Goal: Information Seeking & Learning: Learn about a topic

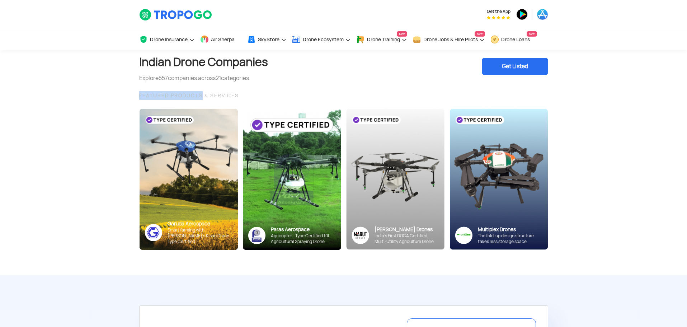
click at [181, 97] on div "FEATURED PRODUCTS & SERVICES" at bounding box center [343, 95] width 409 height 9
click at [178, 96] on div "FEATURED PRODUCTS & SERVICES" at bounding box center [343, 95] width 409 height 9
drag, startPoint x: 178, startPoint y: 96, endPoint x: 205, endPoint y: 96, distance: 26.9
click at [205, 96] on div "FEATURED PRODUCTS & SERVICES" at bounding box center [343, 95] width 409 height 9
click at [163, 79] on span "557" at bounding box center [162, 78] width 9 height 8
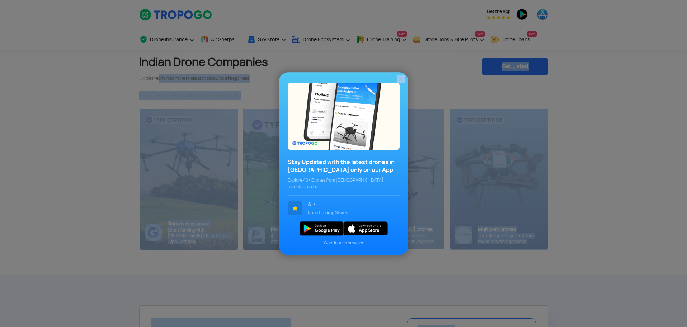
drag, startPoint x: 163, startPoint y: 79, endPoint x: 222, endPoint y: 78, distance: 59.2
click at [403, 81] on img at bounding box center [400, 78] width 7 height 7
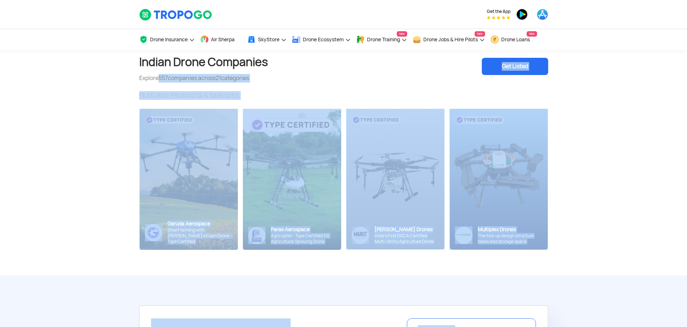
click at [248, 81] on div "Explore 557 companies across 21 categories" at bounding box center [203, 78] width 129 height 9
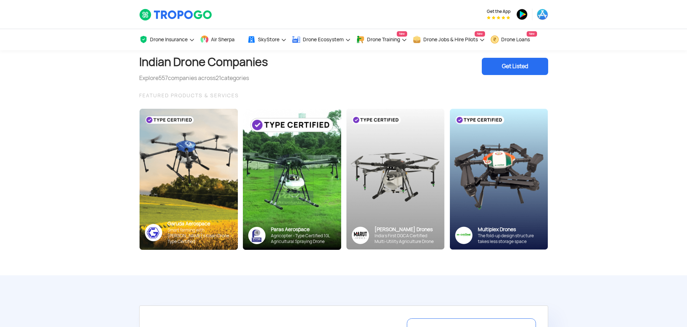
click at [162, 76] on span "557" at bounding box center [162, 78] width 9 height 8
drag, startPoint x: 162, startPoint y: 76, endPoint x: 222, endPoint y: 77, distance: 60.3
click at [222, 77] on div "Explore 557 companies across 21 categories" at bounding box center [203, 78] width 129 height 9
click at [177, 62] on h1 "Indian Drone Companies" at bounding box center [203, 62] width 129 height 24
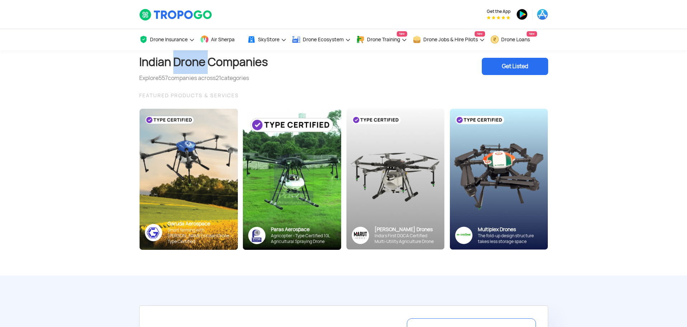
click at [176, 61] on h1 "Indian Drone Companies" at bounding box center [203, 62] width 129 height 24
drag, startPoint x: 173, startPoint y: 60, endPoint x: 203, endPoint y: 62, distance: 30.2
click at [204, 62] on h1 "Indian Drone Companies" at bounding box center [203, 62] width 129 height 24
click at [182, 63] on h1 "Indian Drone Companies" at bounding box center [203, 62] width 129 height 24
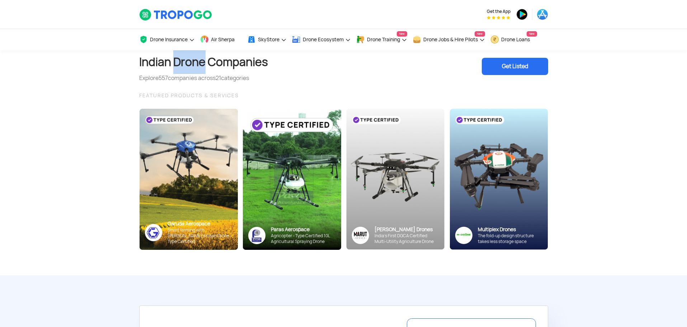
drag, startPoint x: 175, startPoint y: 61, endPoint x: 205, endPoint y: 63, distance: 30.5
click at [205, 63] on h1 "Indian Drone Companies" at bounding box center [203, 62] width 129 height 24
click at [152, 63] on h1 "Indian Drone Companies" at bounding box center [203, 62] width 129 height 24
click at [151, 64] on h1 "Indian Drone Companies" at bounding box center [203, 62] width 129 height 24
click at [176, 62] on h1 "Indian Drone Companies" at bounding box center [203, 62] width 129 height 24
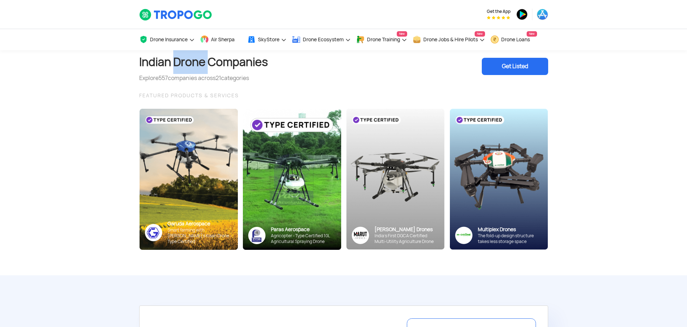
click at [176, 62] on h1 "Indian Drone Companies" at bounding box center [203, 62] width 129 height 24
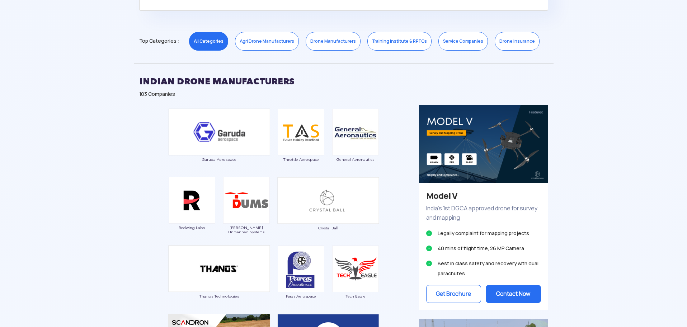
scroll to position [359, 0]
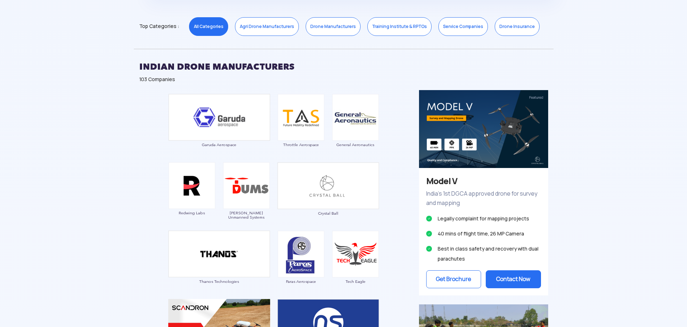
click at [187, 69] on h2 "INDIAN DRONE MANUFACTURERS" at bounding box center [343, 67] width 409 height 18
drag, startPoint x: 187, startPoint y: 69, endPoint x: 218, endPoint y: 67, distance: 31.3
click at [216, 67] on h2 "INDIAN DRONE MANUFACTURERS" at bounding box center [343, 67] width 409 height 18
click at [235, 68] on h2 "INDIAN DRONE MANUFACTURERS" at bounding box center [343, 67] width 409 height 18
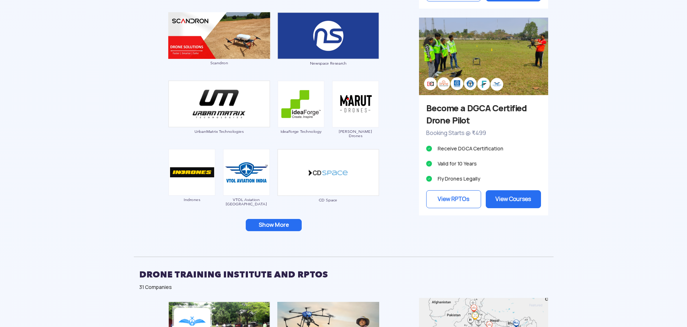
scroll to position [645, 0]
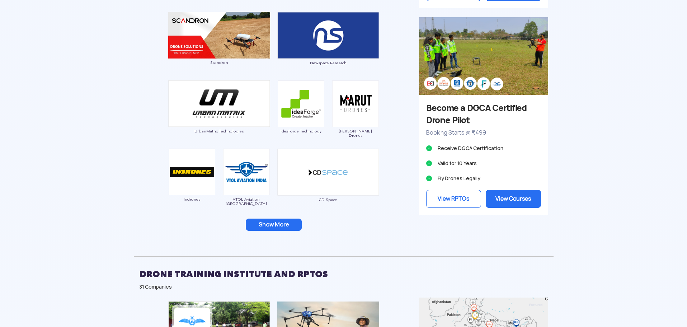
click at [269, 220] on button "Show More" at bounding box center [274, 224] width 56 height 12
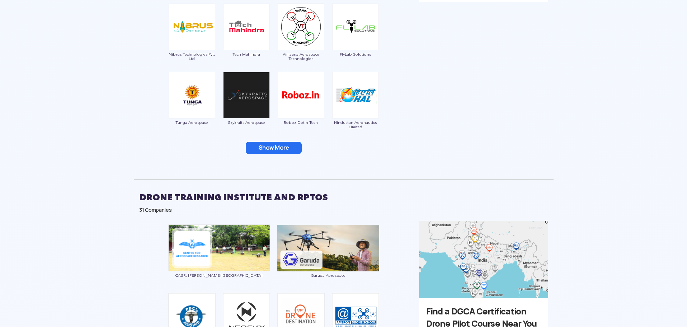
scroll to position [861, 0]
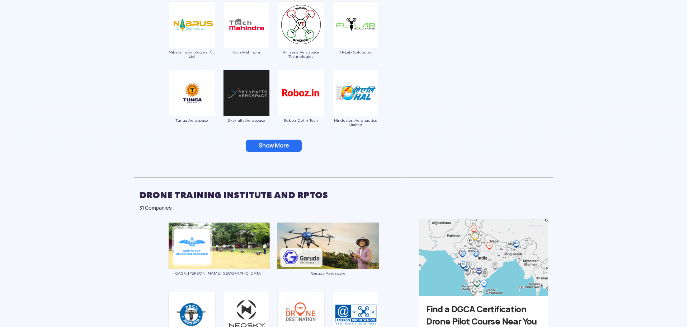
click at [272, 142] on button "Show More" at bounding box center [274, 145] width 56 height 12
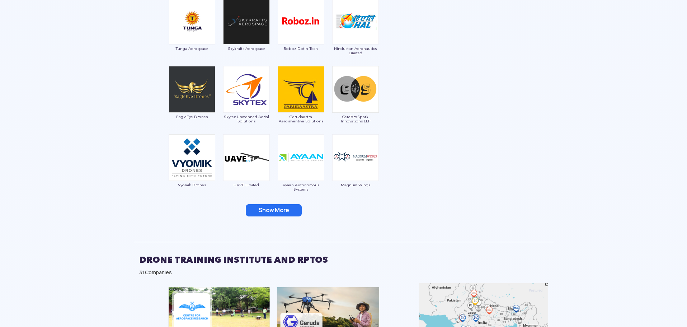
scroll to position [896, 0]
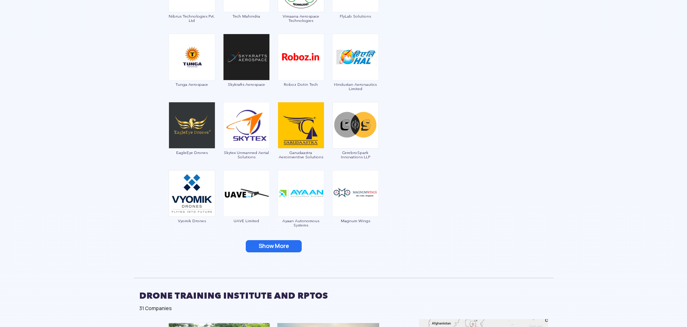
click at [260, 248] on button "Show More" at bounding box center [274, 246] width 56 height 12
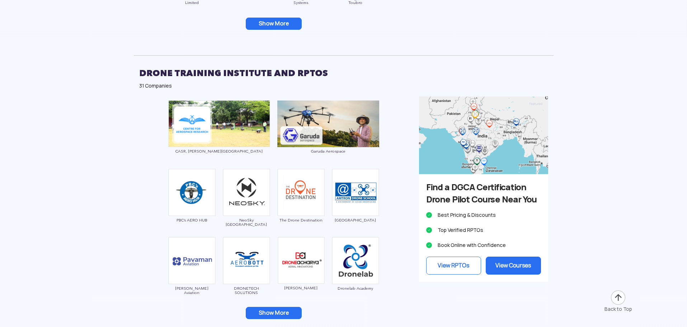
scroll to position [1291, 0]
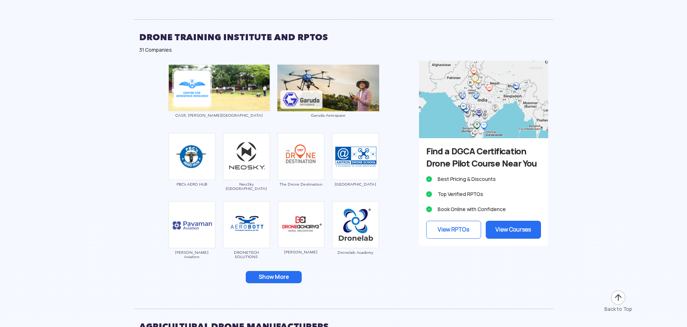
click at [280, 280] on button "Show More" at bounding box center [274, 277] width 56 height 12
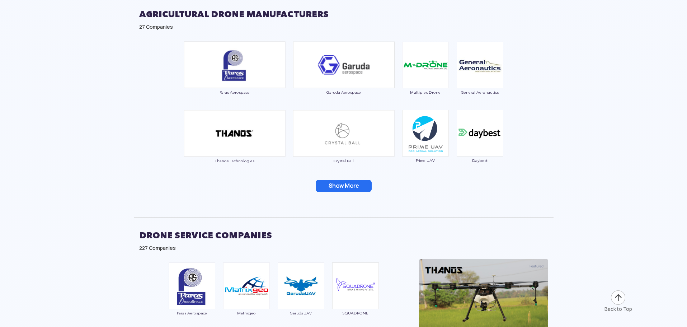
scroll to position [1793, 0]
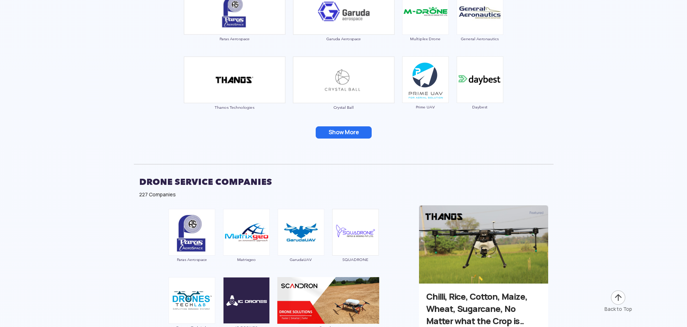
click at [188, 180] on h2 "DRONE SERVICE COMPANIES" at bounding box center [343, 182] width 409 height 18
drag, startPoint x: 188, startPoint y: 180, endPoint x: 198, endPoint y: 181, distance: 10.5
click at [198, 181] on h2 "DRONE SERVICE COMPANIES" at bounding box center [343, 182] width 409 height 18
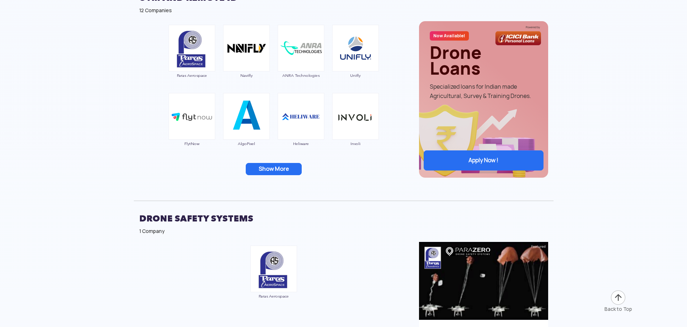
scroll to position [2295, 0]
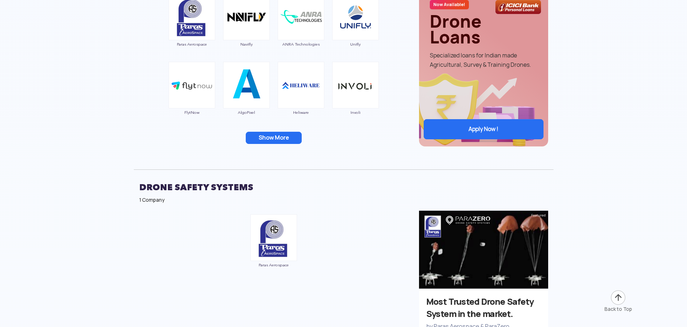
click at [172, 187] on h2 "Drone safety systems" at bounding box center [343, 187] width 409 height 18
drag, startPoint x: 172, startPoint y: 188, endPoint x: 195, endPoint y: 186, distance: 22.3
click at [195, 188] on h2 "Drone safety systems" at bounding box center [343, 187] width 409 height 18
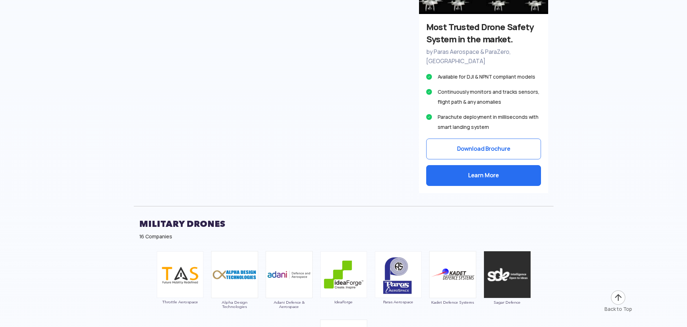
scroll to position [2654, 0]
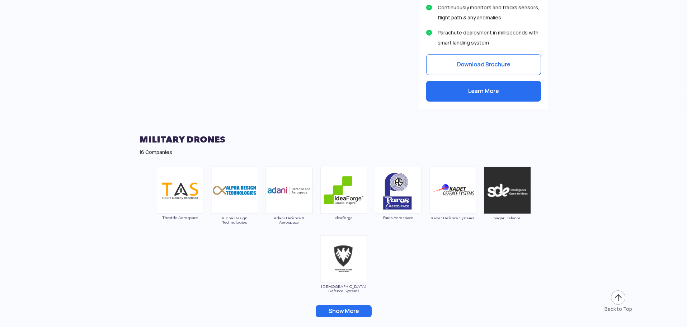
click at [172, 131] on h2 "Military Drones" at bounding box center [343, 140] width 409 height 18
drag, startPoint x: 172, startPoint y: 129, endPoint x: 199, endPoint y: 132, distance: 26.7
click at [199, 132] on h2 "Military Drones" at bounding box center [343, 140] width 409 height 18
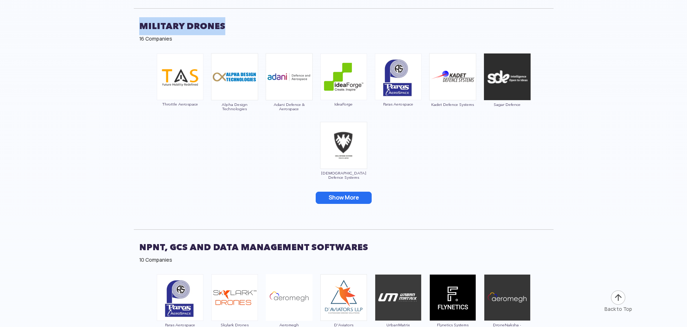
scroll to position [2905, 0]
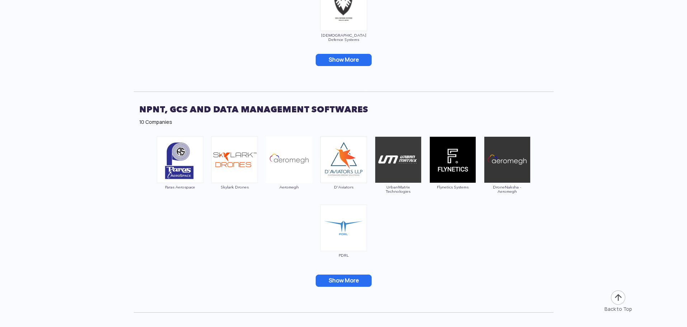
click at [186, 100] on h2 "NPNT, GCS and Data Management Softwares" at bounding box center [343, 109] width 409 height 18
click at [182, 100] on h2 "NPNT, GCS and Data Management Softwares" at bounding box center [343, 109] width 409 height 18
drag, startPoint x: 182, startPoint y: 98, endPoint x: 300, endPoint y: 102, distance: 118.0
click at [300, 102] on h2 "NPNT, GCS and Data Management Softwares" at bounding box center [343, 109] width 409 height 18
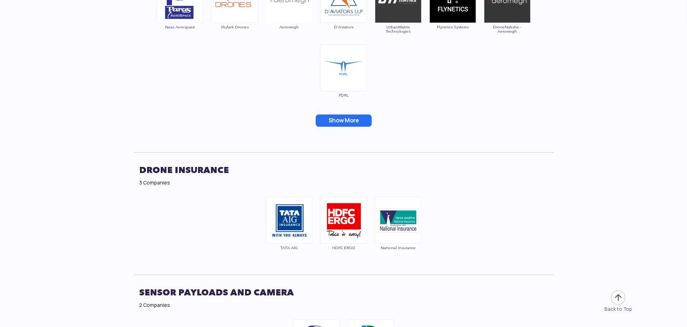
scroll to position [3084, 0]
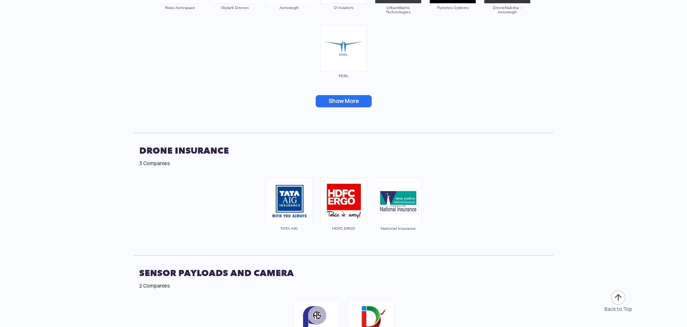
click at [165, 142] on h2 "DRONE INSURANCE" at bounding box center [343, 151] width 409 height 18
drag, startPoint x: 165, startPoint y: 136, endPoint x: 202, endPoint y: 141, distance: 37.6
click at [202, 142] on h2 "DRONE INSURANCE" at bounding box center [343, 151] width 409 height 18
click at [190, 142] on h2 "DRONE INSURANCE" at bounding box center [343, 151] width 409 height 18
drag, startPoint x: 190, startPoint y: 140, endPoint x: 153, endPoint y: 141, distance: 36.6
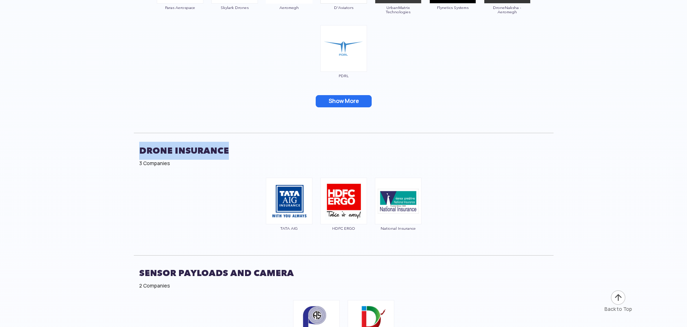
click at [154, 142] on h2 "DRONE INSURANCE" at bounding box center [343, 151] width 409 height 18
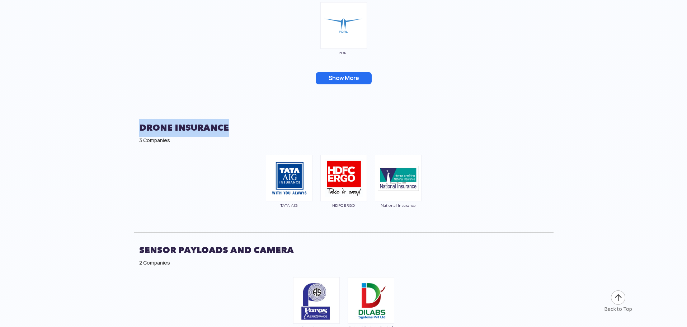
scroll to position [3191, 0]
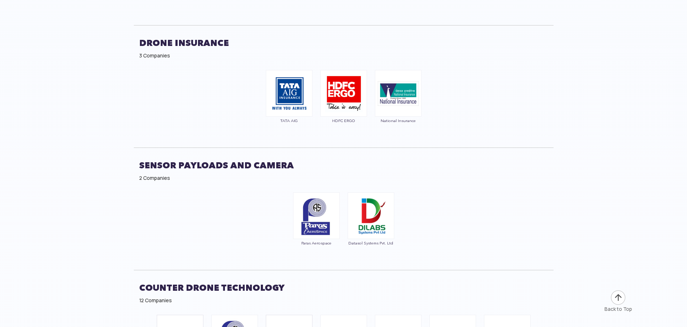
click at [181, 156] on h2 "Sensor Payloads and Camera" at bounding box center [343, 165] width 409 height 18
drag, startPoint x: 181, startPoint y: 155, endPoint x: 194, endPoint y: 157, distance: 13.0
click at [194, 157] on h2 "Sensor Payloads and Camera" at bounding box center [343, 165] width 409 height 18
click at [194, 156] on h2 "Sensor Payloads and Camera" at bounding box center [343, 165] width 409 height 18
drag, startPoint x: 194, startPoint y: 156, endPoint x: 241, endPoint y: 157, distance: 47.3
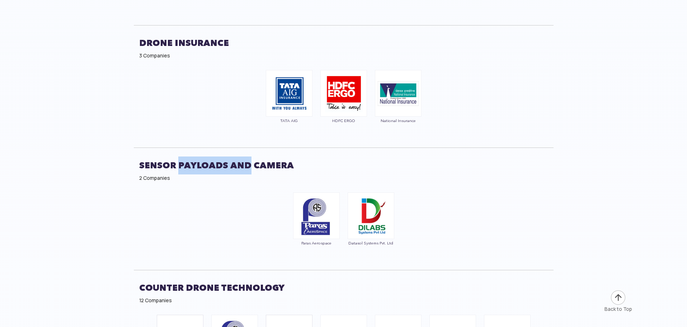
click at [241, 157] on h2 "Sensor Payloads and Camera" at bounding box center [343, 165] width 409 height 18
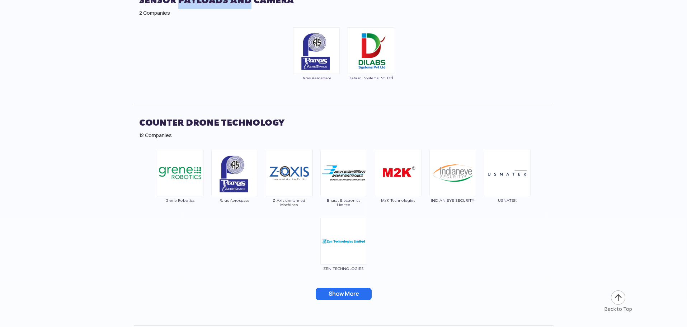
scroll to position [3371, 0]
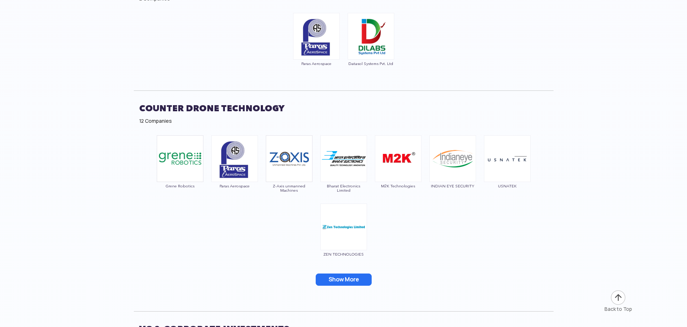
click at [194, 102] on h2 "Counter Drone Technology" at bounding box center [343, 108] width 409 height 18
drag, startPoint x: 194, startPoint y: 102, endPoint x: 203, endPoint y: 100, distance: 9.2
click at [209, 103] on h2 "Counter Drone Technology" at bounding box center [343, 108] width 409 height 18
click at [202, 99] on h2 "Counter Drone Technology" at bounding box center [343, 108] width 409 height 18
drag, startPoint x: 202, startPoint y: 99, endPoint x: 208, endPoint y: 99, distance: 6.1
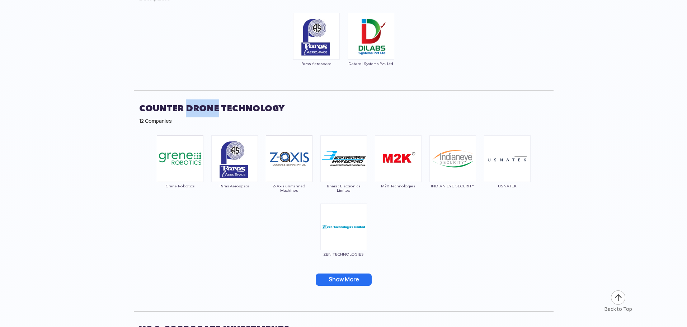
click at [208, 99] on h2 "Counter Drone Technology" at bounding box center [343, 108] width 409 height 18
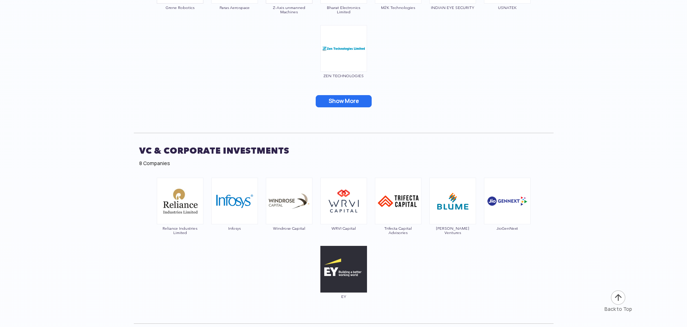
scroll to position [3550, 0]
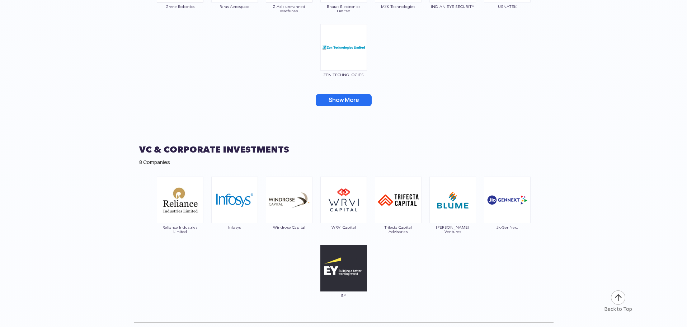
click at [157, 141] on h2 "VC & Corporate Investments" at bounding box center [343, 150] width 409 height 18
drag, startPoint x: 157, startPoint y: 138, endPoint x: 191, endPoint y: 139, distance: 34.1
click at [191, 141] on h2 "VC & Corporate Investments" at bounding box center [343, 150] width 409 height 18
click at [190, 141] on h2 "VC & Corporate Investments" at bounding box center [343, 150] width 409 height 18
drag, startPoint x: 190, startPoint y: 139, endPoint x: 154, endPoint y: 142, distance: 36.4
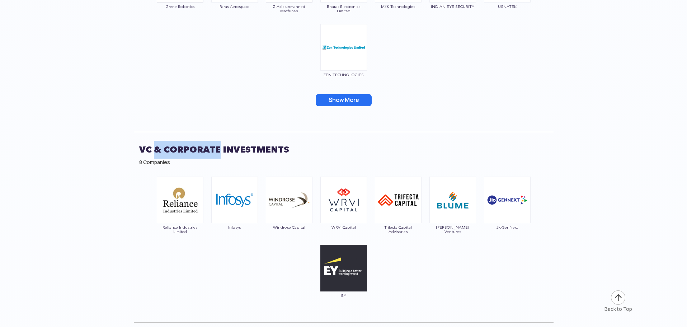
click at [154, 142] on h2 "VC & Corporate Investments" at bounding box center [343, 150] width 409 height 18
drag, startPoint x: 154, startPoint y: 142, endPoint x: 161, endPoint y: 142, distance: 7.2
click at [161, 142] on h2 "VC & Corporate Investments" at bounding box center [343, 150] width 409 height 18
click at [148, 141] on h2 "VC & Corporate Investments" at bounding box center [343, 150] width 409 height 18
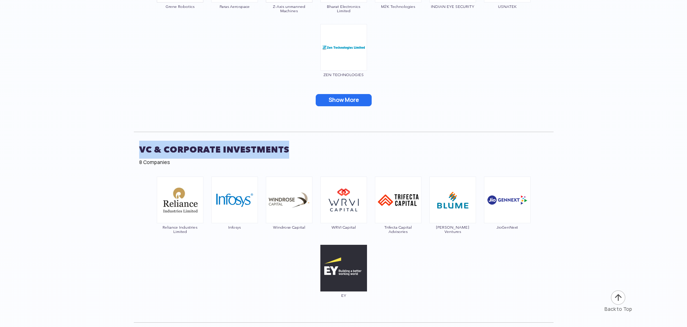
drag, startPoint x: 148, startPoint y: 141, endPoint x: 225, endPoint y: 142, distance: 77.5
click at [225, 142] on h2 "VC & Corporate Investments" at bounding box center [343, 150] width 409 height 18
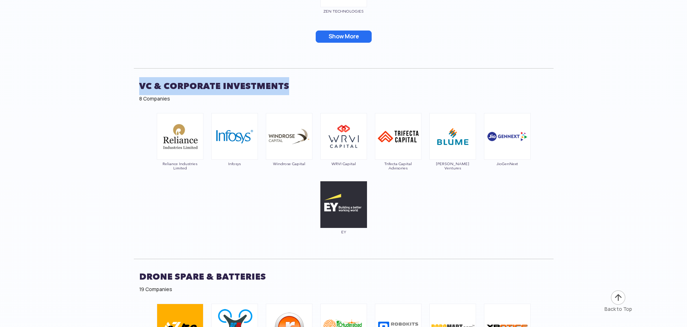
scroll to position [3729, 0]
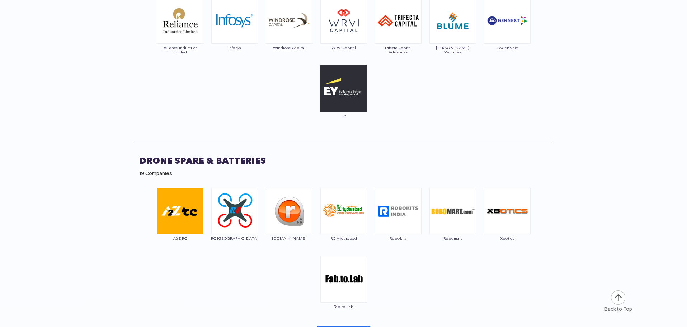
click at [179, 155] on h2 "Drone Spare & Batteries" at bounding box center [343, 161] width 409 height 18
drag, startPoint x: 179, startPoint y: 155, endPoint x: 218, endPoint y: 154, distance: 39.1
click at [218, 154] on h2 "Drone Spare & Batteries" at bounding box center [343, 161] width 409 height 18
click at [196, 154] on h2 "Drone Spare & Batteries" at bounding box center [343, 161] width 409 height 18
drag, startPoint x: 196, startPoint y: 154, endPoint x: 224, endPoint y: 156, distance: 28.7
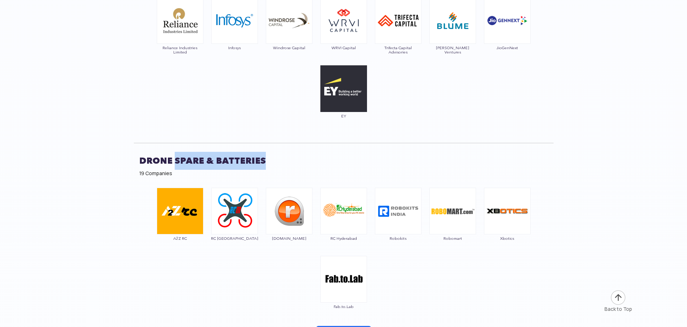
click at [224, 156] on h2 "Drone Spare & Batteries" at bounding box center [343, 161] width 409 height 18
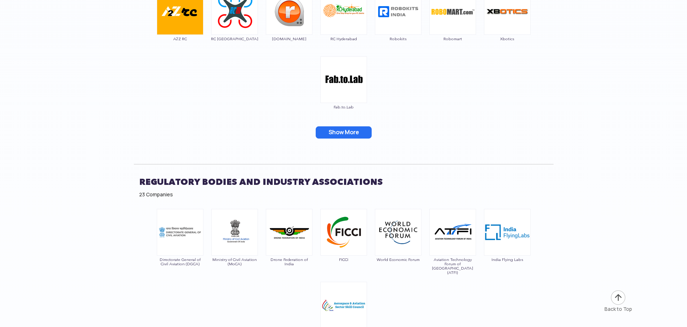
scroll to position [3944, 0]
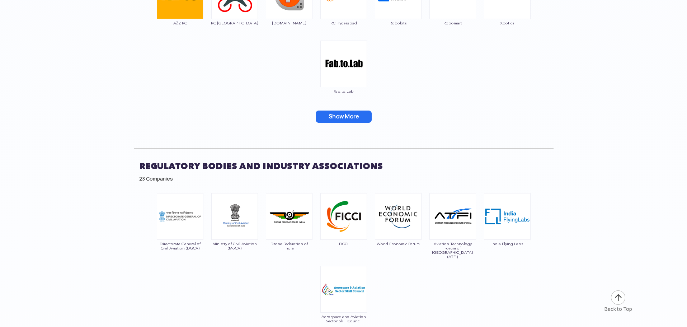
click at [354, 110] on button "Show More" at bounding box center [344, 116] width 56 height 12
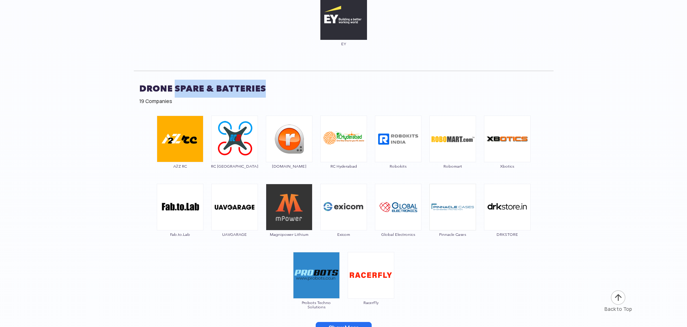
scroll to position [3801, 0]
click at [189, 80] on h2 "Drone Spare & Batteries" at bounding box center [343, 89] width 409 height 18
click at [173, 80] on h2 "Drone Spare & Batteries" at bounding box center [343, 89] width 409 height 18
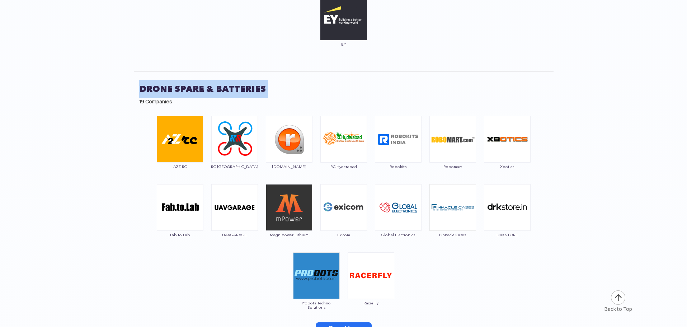
click at [152, 81] on h2 "Drone Spare & Batteries" at bounding box center [343, 89] width 409 height 18
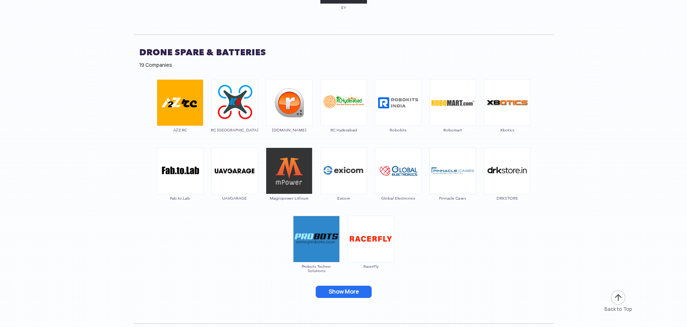
scroll to position [3873, 0]
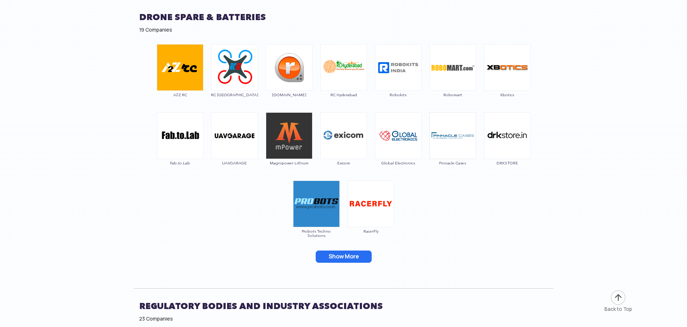
click at [328, 250] on button "Show More" at bounding box center [344, 256] width 56 height 12
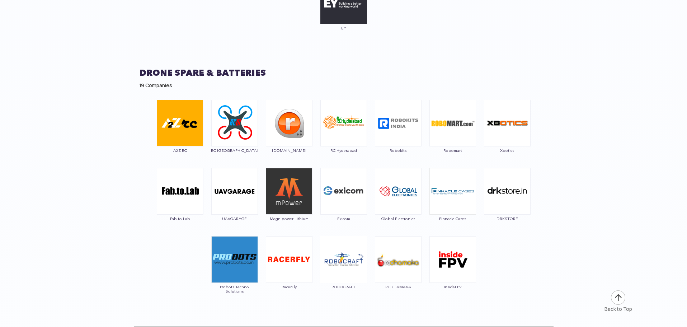
scroll to position [3801, 0]
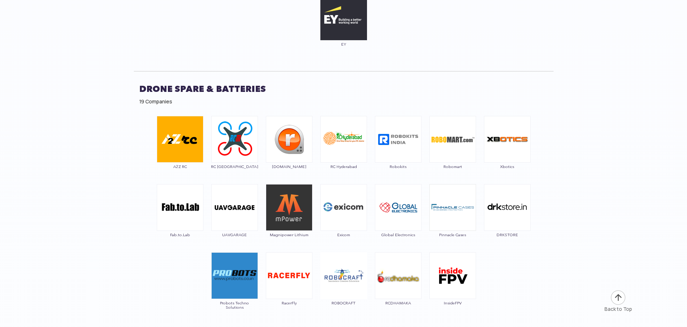
click at [159, 80] on h2 "Drone Spare & Batteries" at bounding box center [343, 89] width 409 height 18
drag, startPoint x: 159, startPoint y: 80, endPoint x: 236, endPoint y: 82, distance: 76.8
click at [236, 82] on h2 "Drone Spare & Batteries" at bounding box center [343, 89] width 409 height 18
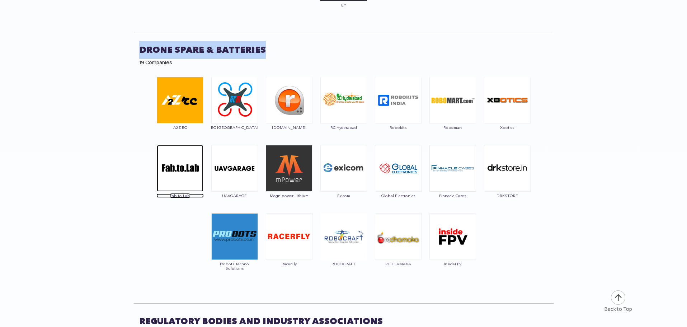
scroll to position [4016, 0]
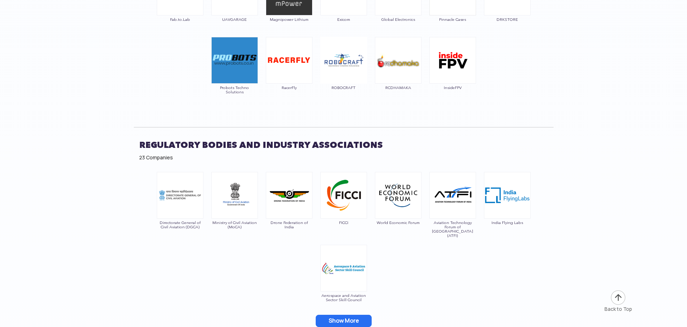
click at [207, 136] on h2 "Regulatory Bodies and Industry Associations" at bounding box center [343, 145] width 409 height 18
drag, startPoint x: 207, startPoint y: 136, endPoint x: 300, endPoint y: 136, distance: 92.5
click at [300, 136] on h2 "Regulatory Bodies and Industry Associations" at bounding box center [343, 145] width 409 height 18
click at [285, 136] on h2 "Regulatory Bodies and Industry Associations" at bounding box center [343, 145] width 409 height 18
click at [190, 139] on h2 "Regulatory Bodies and Industry Associations" at bounding box center [343, 145] width 409 height 18
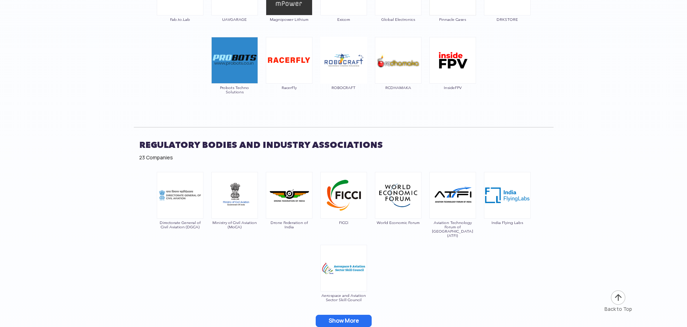
click at [226, 136] on h2 "Regulatory Bodies and Industry Associations" at bounding box center [343, 145] width 409 height 18
drag, startPoint x: 226, startPoint y: 136, endPoint x: 301, endPoint y: 137, distance: 74.6
click at [301, 137] on h2 "Regulatory Bodies and Industry Associations" at bounding box center [343, 145] width 409 height 18
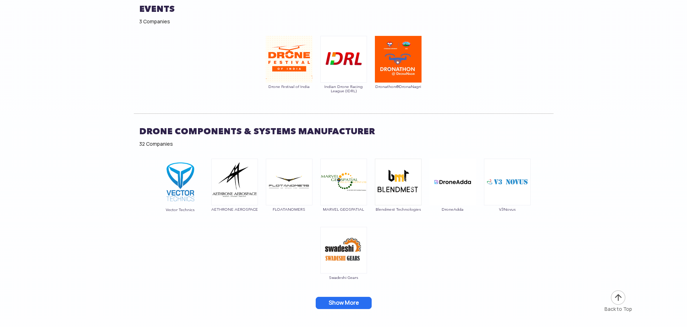
scroll to position [4626, 0]
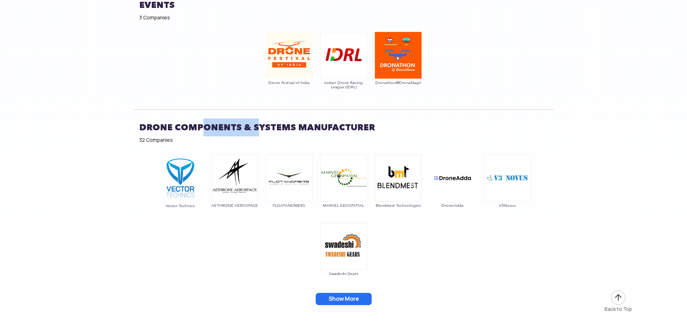
drag, startPoint x: 203, startPoint y: 114, endPoint x: 257, endPoint y: 119, distance: 54.7
click at [257, 119] on h2 "Drone Components & Systems Manufacturer" at bounding box center [343, 127] width 409 height 18
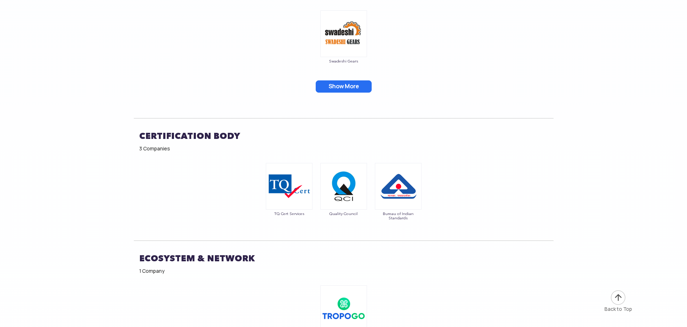
scroll to position [4841, 0]
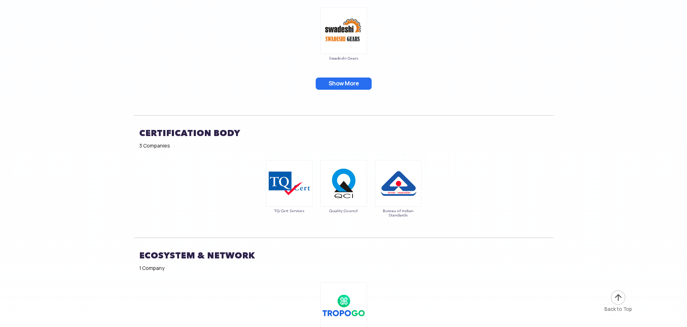
click at [179, 124] on h2 "Certification Body" at bounding box center [343, 133] width 409 height 18
drag, startPoint x: 179, startPoint y: 117, endPoint x: 237, endPoint y: 118, distance: 58.1
click at [237, 124] on h2 "Certification Body" at bounding box center [343, 133] width 409 height 18
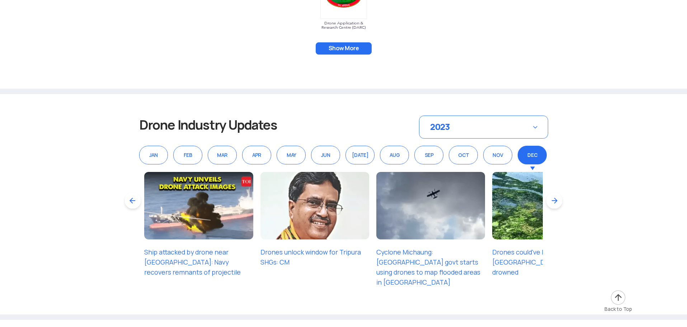
scroll to position [5343, 0]
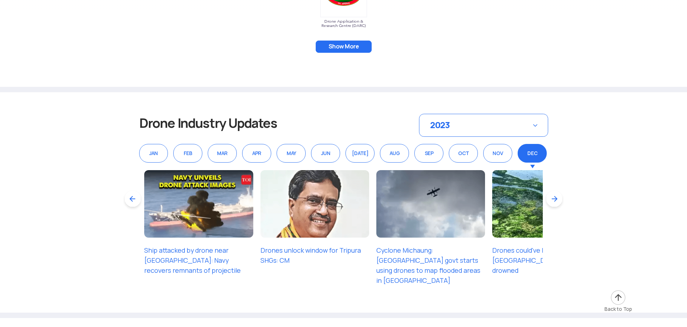
click at [484, 114] on div "2023" at bounding box center [483, 125] width 129 height 23
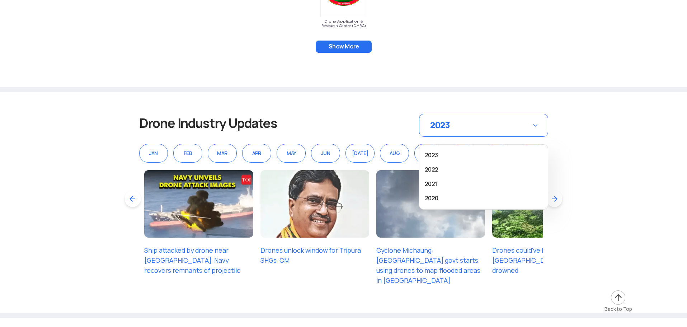
click at [318, 92] on section "Drone Industry Updates 2023 2023 2022 2021 [DATE] FEB MAR APR MAY JUN [DATE] AU…" at bounding box center [343, 205] width 687 height 226
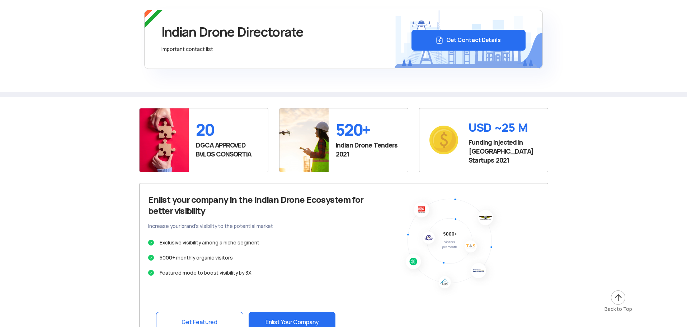
scroll to position [5773, 0]
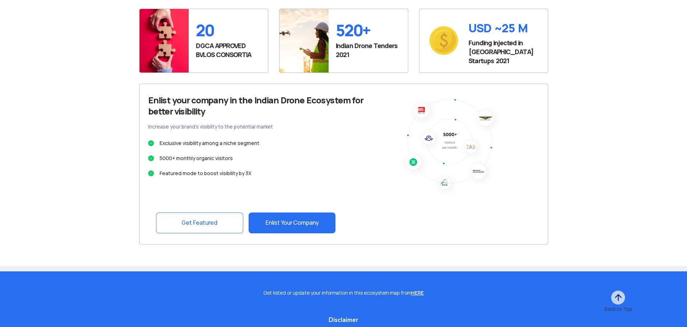
click at [182, 138] on li "Exclusive visibility among a niche segment" at bounding box center [255, 143] width 215 height 10
drag, startPoint x: 182, startPoint y: 129, endPoint x: 235, endPoint y: 131, distance: 52.4
click at [235, 138] on li "Exclusive visibility among a niche segment" at bounding box center [255, 143] width 215 height 10
click at [184, 95] on h3 "Enlist your company in the Indian Drone Ecosystem for better visibility" at bounding box center [255, 106] width 215 height 22
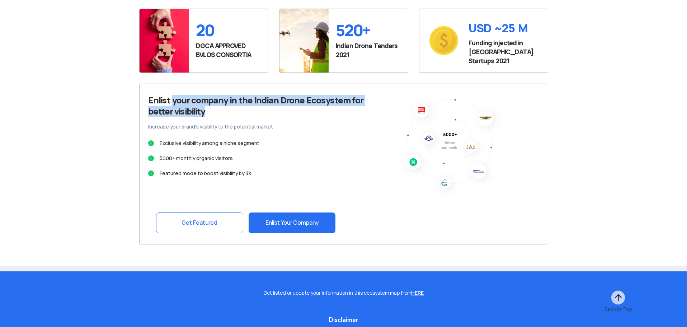
drag, startPoint x: 184, startPoint y: 86, endPoint x: 199, endPoint y: 100, distance: 21.1
click at [199, 100] on h3 "Enlist your company in the Indian Drone Ecosystem for better visibility" at bounding box center [255, 106] width 215 height 22
click at [187, 99] on h3 "Enlist your company in the Indian Drone Ecosystem for better visibility" at bounding box center [255, 106] width 215 height 22
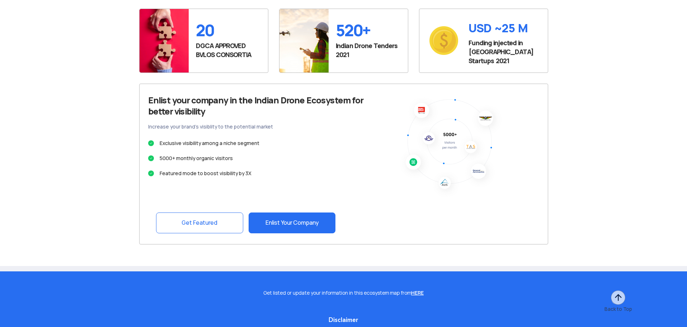
click at [188, 138] on li "Exclusive visibility among a niche segment" at bounding box center [255, 143] width 215 height 10
drag, startPoint x: 188, startPoint y: 129, endPoint x: 243, endPoint y: 129, distance: 54.9
click at [243, 138] on li "Exclusive visibility among a niche segment" at bounding box center [255, 143] width 215 height 10
click at [183, 153] on li "5000+ monthly organic visitors" at bounding box center [255, 158] width 215 height 10
drag, startPoint x: 183, startPoint y: 143, endPoint x: 203, endPoint y: 144, distance: 19.7
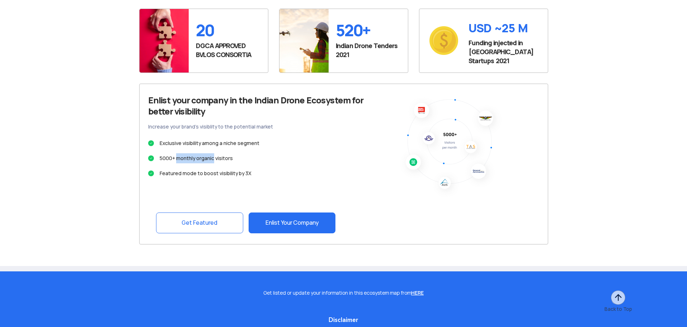
click at [203, 153] on li "5000+ monthly organic visitors" at bounding box center [255, 158] width 215 height 10
drag, startPoint x: 203, startPoint y: 144, endPoint x: 176, endPoint y: 144, distance: 26.9
click at [176, 153] on li "5000+ monthly organic visitors" at bounding box center [255, 158] width 215 height 10
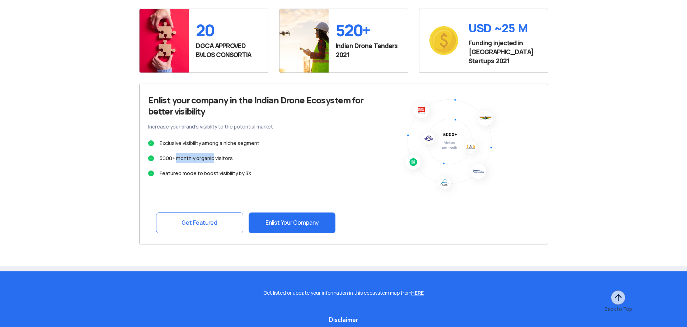
drag, startPoint x: 176, startPoint y: 145, endPoint x: 202, endPoint y: 145, distance: 25.5
click at [202, 153] on li "5000+ monthly organic visitors" at bounding box center [255, 158] width 215 height 10
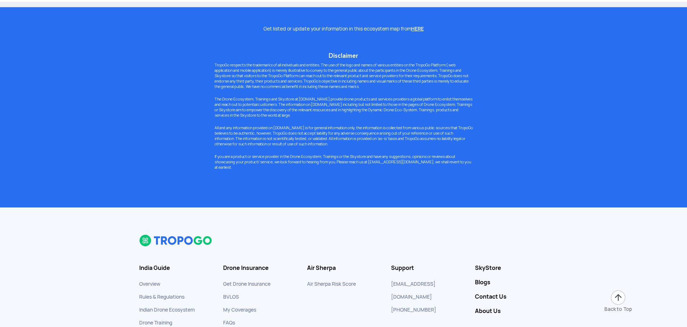
scroll to position [6106, 0]
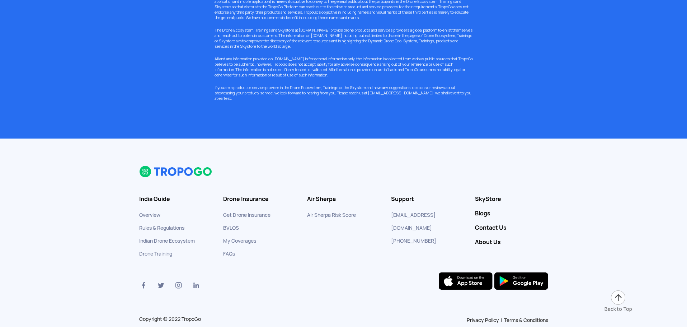
click at [620, 297] on img at bounding box center [618, 297] width 16 height 16
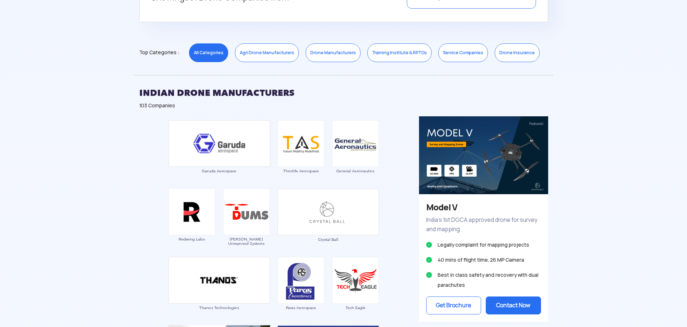
scroll to position [274, 0]
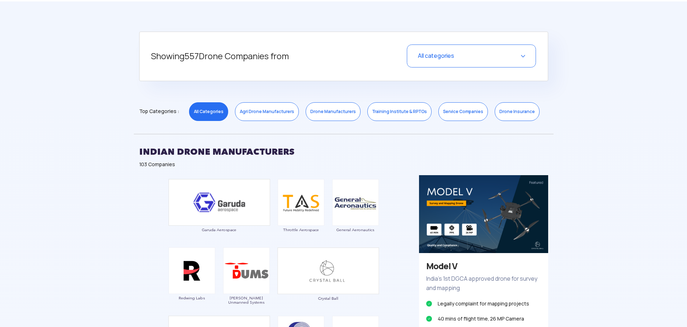
click at [330, 112] on link "Drone Manufacturers" at bounding box center [333, 111] width 55 height 19
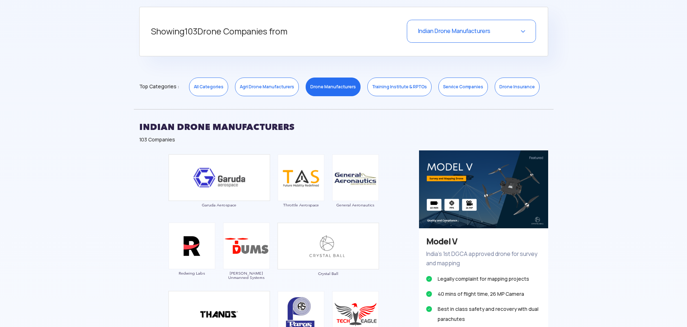
scroll to position [345, 0]
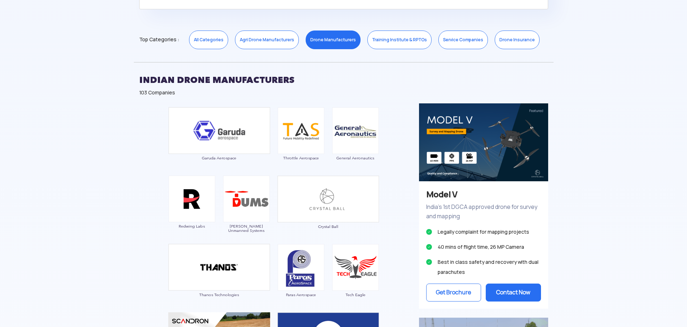
click at [189, 78] on h2 "INDIAN DRONE MANUFACTURERS" at bounding box center [343, 80] width 409 height 18
drag, startPoint x: 189, startPoint y: 78, endPoint x: 239, endPoint y: 81, distance: 50.3
click at [239, 81] on h2 "INDIAN DRONE MANUFACTURERS" at bounding box center [343, 80] width 409 height 18
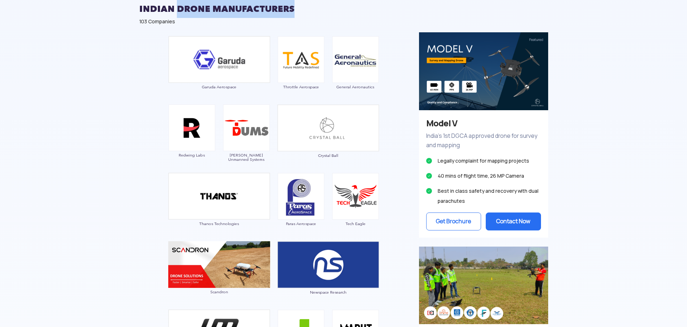
scroll to position [417, 0]
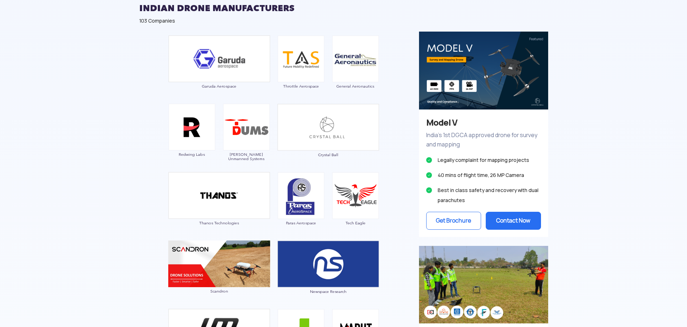
click at [448, 134] on p "India’s 1st DGCA approved drone for survey and mapping" at bounding box center [483, 140] width 115 height 19
drag, startPoint x: 448, startPoint y: 134, endPoint x: 465, endPoint y: 134, distance: 17.6
click at [465, 134] on p "India’s 1st DGCA approved drone for survey and mapping" at bounding box center [483, 140] width 115 height 19
click at [461, 135] on p "India’s 1st DGCA approved drone for survey and mapping" at bounding box center [483, 140] width 115 height 19
drag, startPoint x: 461, startPoint y: 135, endPoint x: 530, endPoint y: 137, distance: 68.5
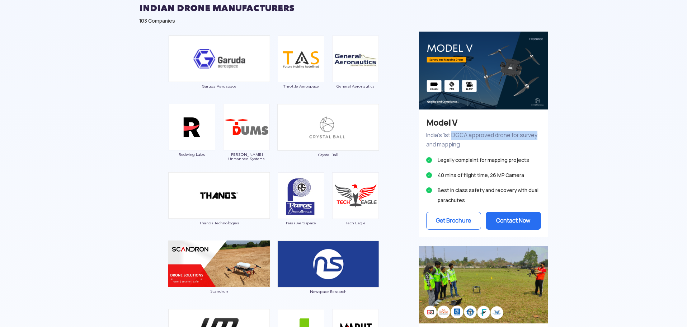
click at [530, 137] on p "India’s 1st DGCA approved drone for survey and mapping" at bounding box center [483, 140] width 115 height 19
click at [434, 145] on p "India’s 1st DGCA approved drone for survey and mapping" at bounding box center [483, 140] width 115 height 19
drag, startPoint x: 452, startPoint y: 162, endPoint x: 503, endPoint y: 161, distance: 50.6
click at [503, 161] on li "Legally complaint for mapping projects" at bounding box center [483, 160] width 115 height 10
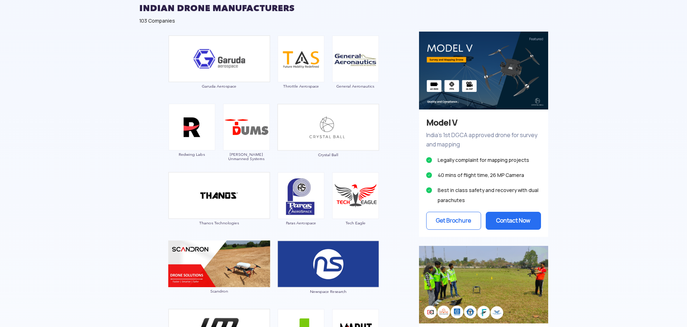
click at [456, 136] on p "India’s 1st DGCA approved drone for survey and mapping" at bounding box center [483, 140] width 115 height 19
drag, startPoint x: 456, startPoint y: 136, endPoint x: 493, endPoint y: 135, distance: 36.9
click at [493, 135] on p "India’s 1st DGCA approved drone for survey and mapping" at bounding box center [483, 140] width 115 height 19
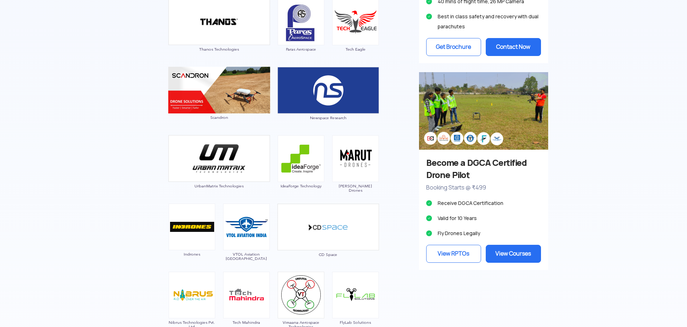
scroll to position [632, 0]
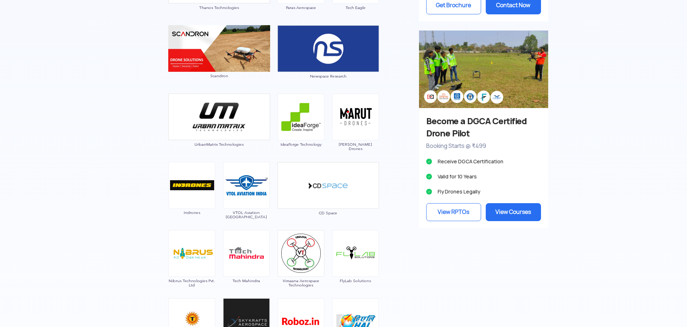
click at [443, 135] on h3 "Become a DGCA Certified Drone Pilot" at bounding box center [483, 127] width 115 height 24
drag, startPoint x: 443, startPoint y: 135, endPoint x: 448, endPoint y: 125, distance: 11.4
click at [448, 125] on h3 "Become a DGCA Certified Drone Pilot" at bounding box center [483, 127] width 115 height 24
click at [461, 160] on li "Receive DGCA Certification" at bounding box center [483, 161] width 115 height 10
drag, startPoint x: 461, startPoint y: 160, endPoint x: 486, endPoint y: 160, distance: 25.5
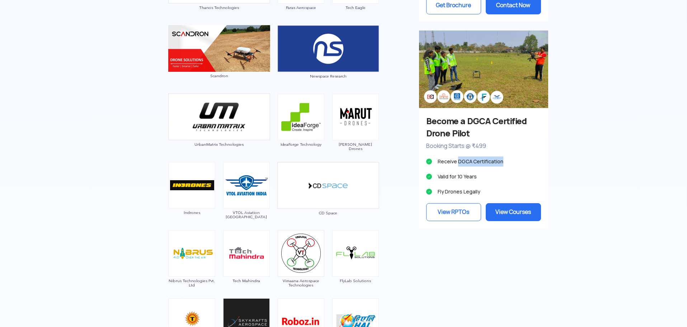
click at [486, 160] on li "Receive DGCA Certification" at bounding box center [483, 161] width 115 height 10
click at [449, 177] on li "Valid for 10 Years" at bounding box center [483, 176] width 115 height 10
drag, startPoint x: 449, startPoint y: 177, endPoint x: 453, endPoint y: 190, distance: 13.6
click at [467, 179] on li "Valid for 10 Years" at bounding box center [483, 176] width 115 height 10
click at [445, 190] on li "Fly Drones Legally" at bounding box center [483, 191] width 115 height 10
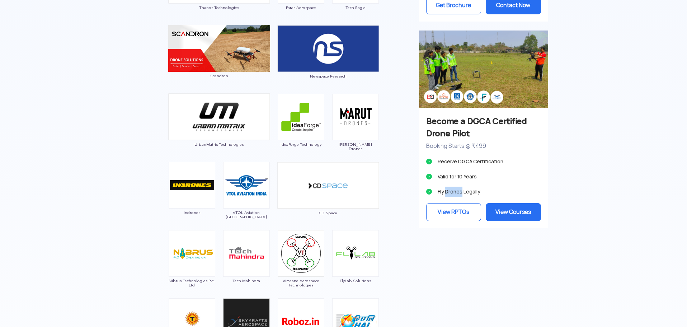
drag, startPoint x: 445, startPoint y: 190, endPoint x: 458, endPoint y: 190, distance: 13.3
click at [458, 190] on li "Fly Drones Legally" at bounding box center [483, 191] width 115 height 10
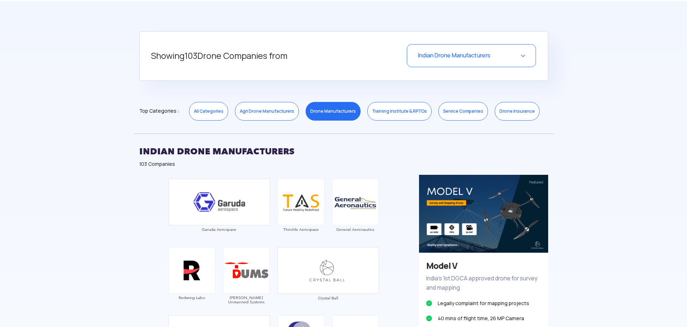
scroll to position [274, 0]
click at [489, 57] on span "Indian Drone Manufacturers" at bounding box center [454, 56] width 72 height 8
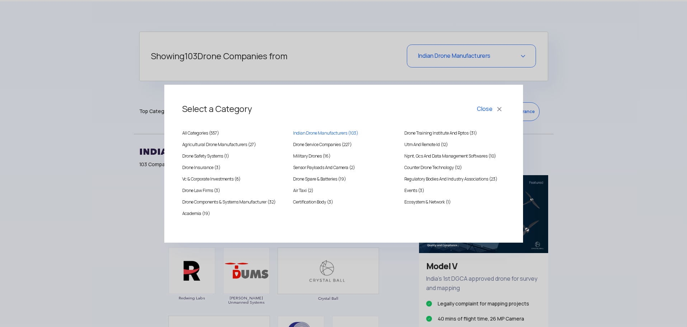
click at [597, 152] on div "Select a Category Close All Categories ( 557 ) [DEMOGRAPHIC_DATA] Drone Manufac…" at bounding box center [343, 163] width 687 height 327
click at [491, 108] on button "Close" at bounding box center [490, 109] width 30 height 12
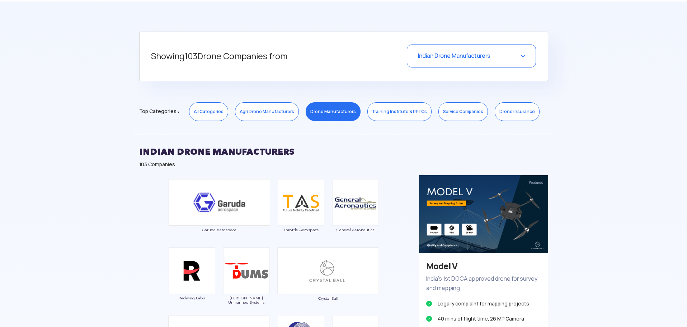
click at [163, 153] on h2 "INDIAN DRONE MANUFACTURERS" at bounding box center [343, 152] width 409 height 18
click at [162, 153] on h2 "INDIAN DRONE MANUFACTURERS" at bounding box center [343, 152] width 409 height 18
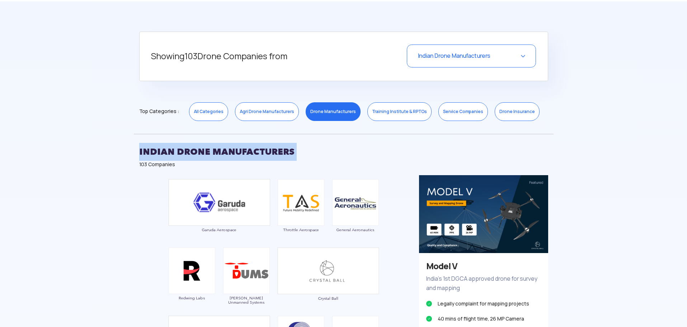
click at [162, 153] on h2 "INDIAN DRONE MANUFACTURERS" at bounding box center [343, 152] width 409 height 18
copy h2 "INDIAN DRONE MANUFACTURERS"
drag, startPoint x: 243, startPoint y: 148, endPoint x: 239, endPoint y: 149, distance: 4.2
click at [243, 148] on h2 "INDIAN DRONE MANUFACTURERS" at bounding box center [343, 152] width 409 height 18
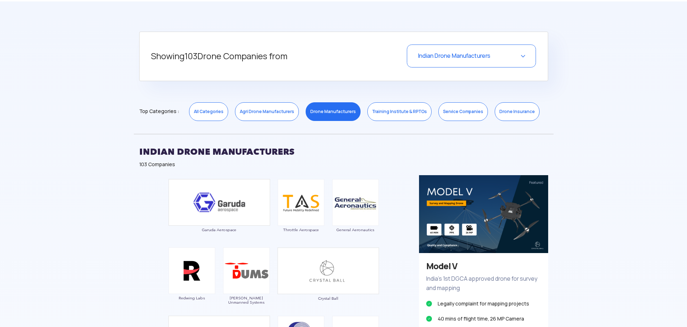
click at [191, 55] on span "103" at bounding box center [190, 56] width 13 height 11
drag, startPoint x: 191, startPoint y: 55, endPoint x: 280, endPoint y: 55, distance: 89.3
click at [280, 55] on h5 "Showing 103 Drone Companies from" at bounding box center [257, 56] width 212 height 24
copy h5 "103 Drone Companies from"
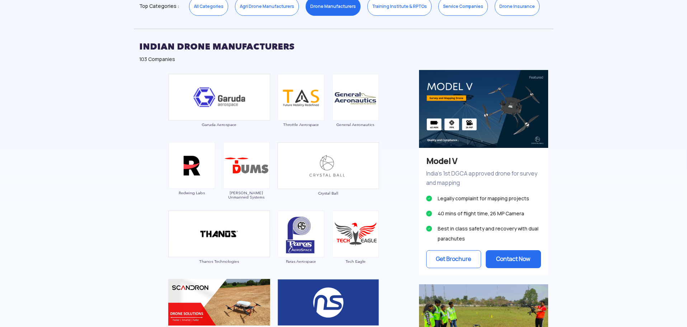
scroll to position [381, 0]
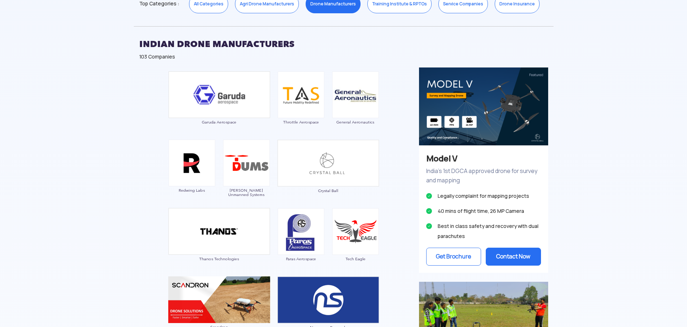
click at [143, 43] on h2 "INDIAN DRONE MANUFACTURERS" at bounding box center [343, 44] width 409 height 18
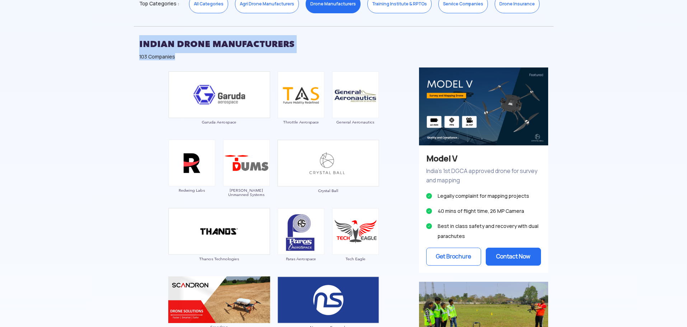
drag, startPoint x: 143, startPoint y: 43, endPoint x: 166, endPoint y: 57, distance: 27.1
click at [166, 57] on div "INDIAN DRONE MANUFACTURERS 103 Companies" at bounding box center [344, 46] width 420 height 41
copy div "INDIAN DRONE MANUFACTURERS 103 Companies"
click at [150, 64] on div "INDIAN DRONE MANUFACTURERS 103 Companies" at bounding box center [344, 46] width 420 height 41
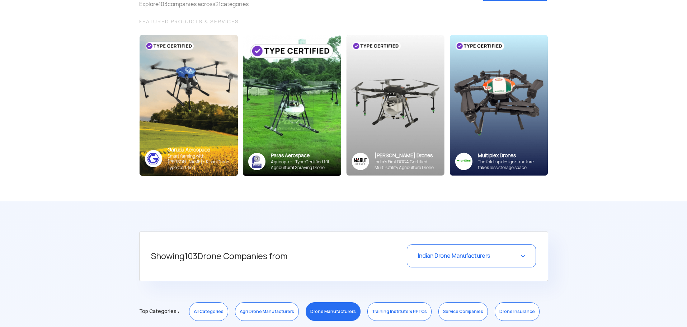
scroll to position [0, 0]
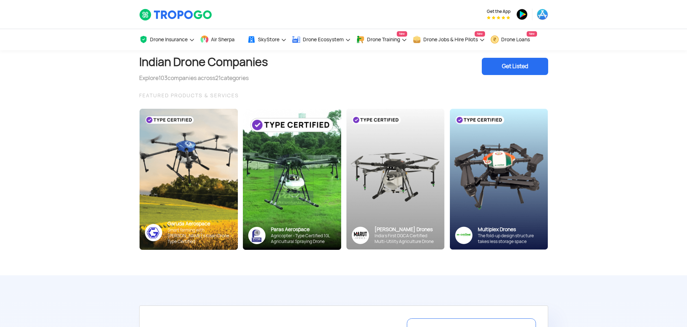
click at [155, 60] on h1 "Indian Drone Companies" at bounding box center [203, 62] width 129 height 24
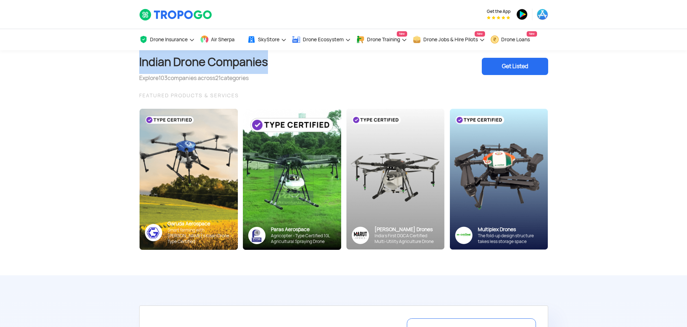
drag, startPoint x: 155, startPoint y: 60, endPoint x: 233, endPoint y: 62, distance: 78.2
click at [233, 62] on h1 "Indian Drone Companies" at bounding box center [203, 62] width 129 height 24
click at [184, 61] on h1 "Indian Drone Companies" at bounding box center [203, 62] width 129 height 24
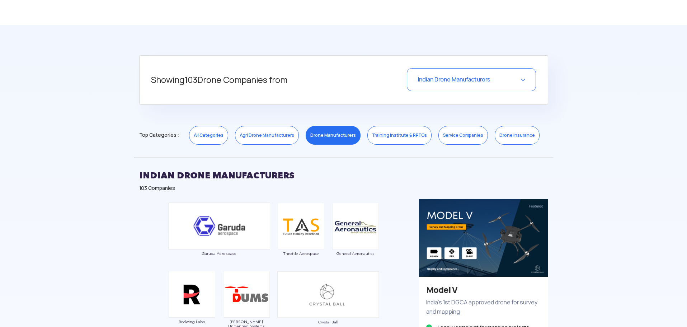
scroll to position [251, 0]
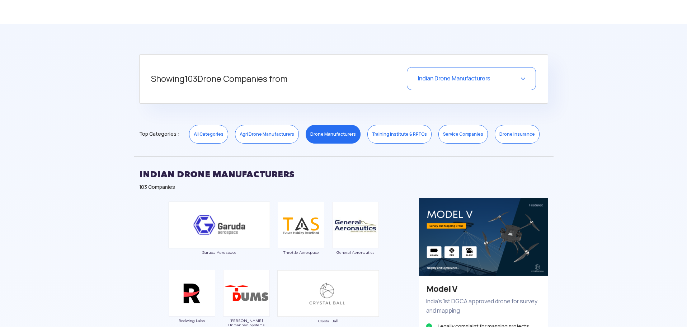
click at [166, 80] on h5 "Showing 103 Drone Companies from" at bounding box center [257, 79] width 212 height 24
drag, startPoint x: 166, startPoint y: 80, endPoint x: 276, endPoint y: 85, distance: 109.9
click at [276, 85] on h5 "Showing 103 Drone Companies from" at bounding box center [257, 79] width 212 height 24
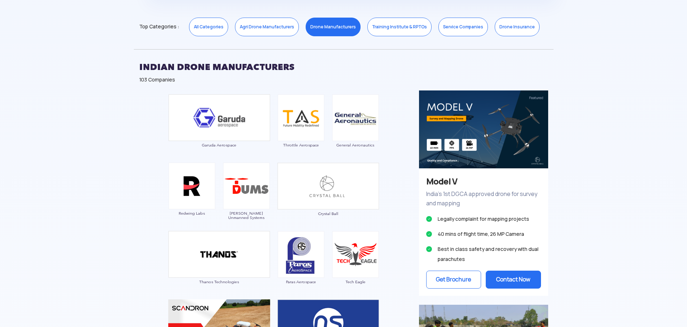
scroll to position [359, 0]
click at [177, 66] on h2 "INDIAN DRONE MANUFACTURERS" at bounding box center [343, 67] width 409 height 18
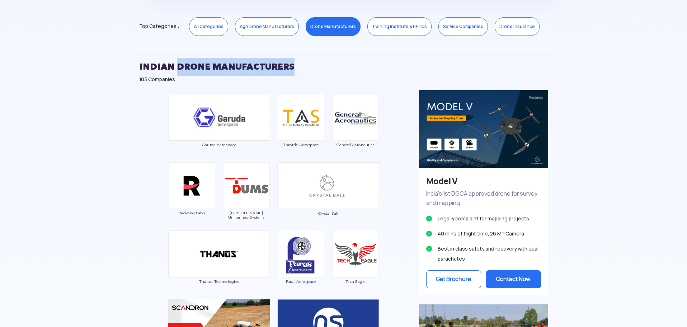
drag, startPoint x: 177, startPoint y: 66, endPoint x: 253, endPoint y: 64, distance: 76.0
click at [254, 64] on h2 "INDIAN DRONE MANUFACTURERS" at bounding box center [343, 67] width 409 height 18
click at [231, 65] on h2 "INDIAN DRONE MANUFACTURERS" at bounding box center [343, 67] width 409 height 18
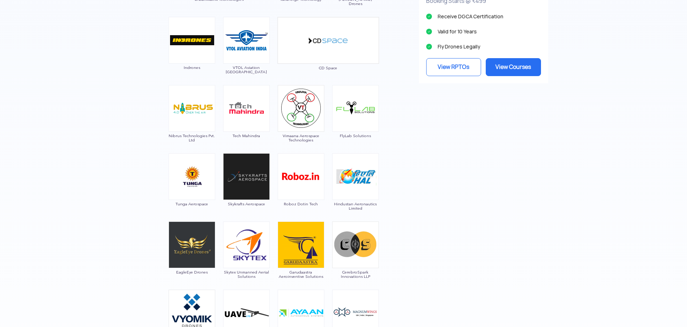
scroll to position [789, 0]
